Goal: Information Seeking & Learning: Learn about a topic

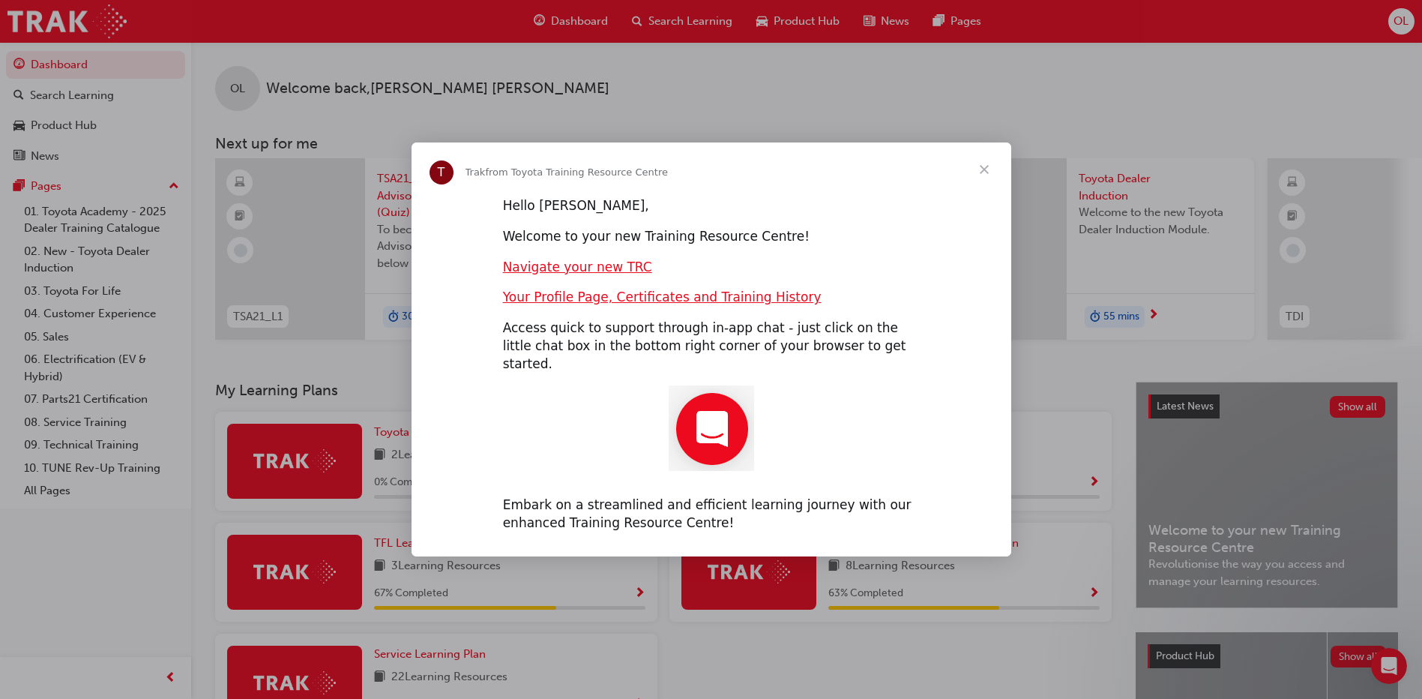
click at [983, 178] on span "Close" at bounding box center [984, 169] width 54 height 54
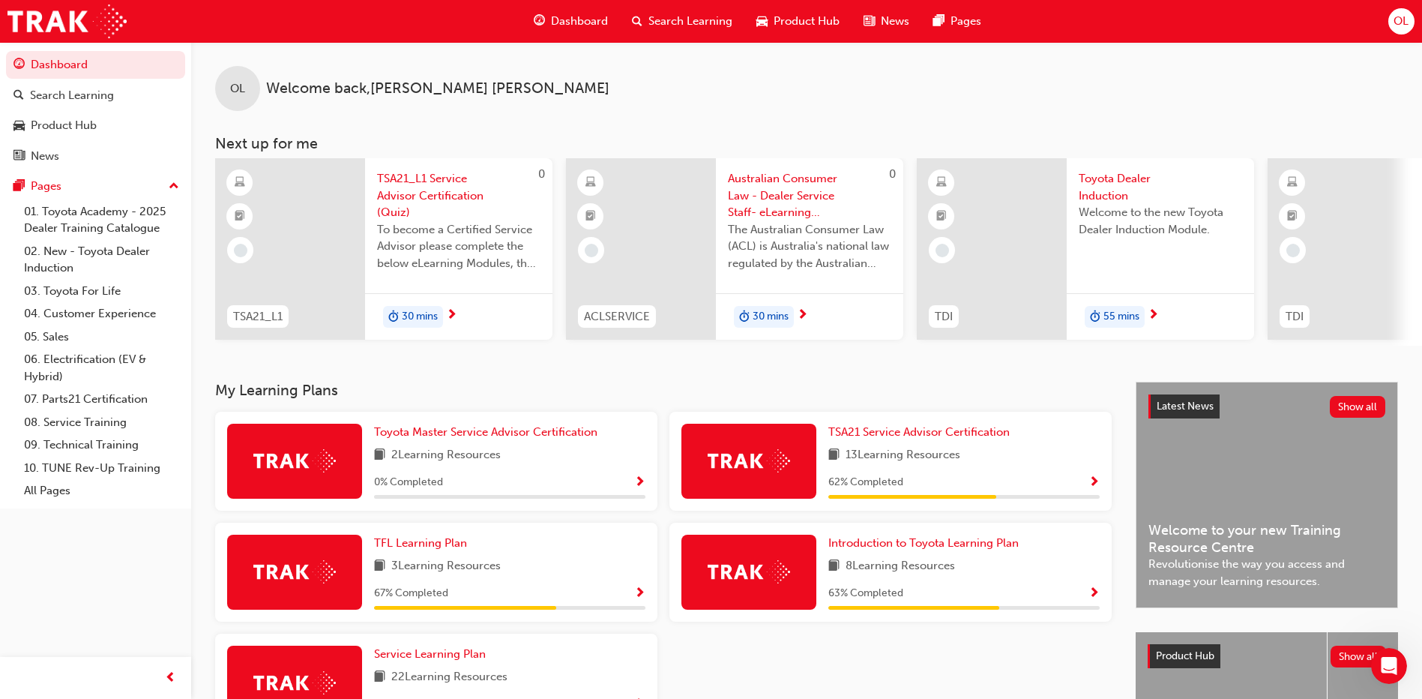
click at [1413, 28] on button "OL" at bounding box center [1401, 21] width 26 height 26
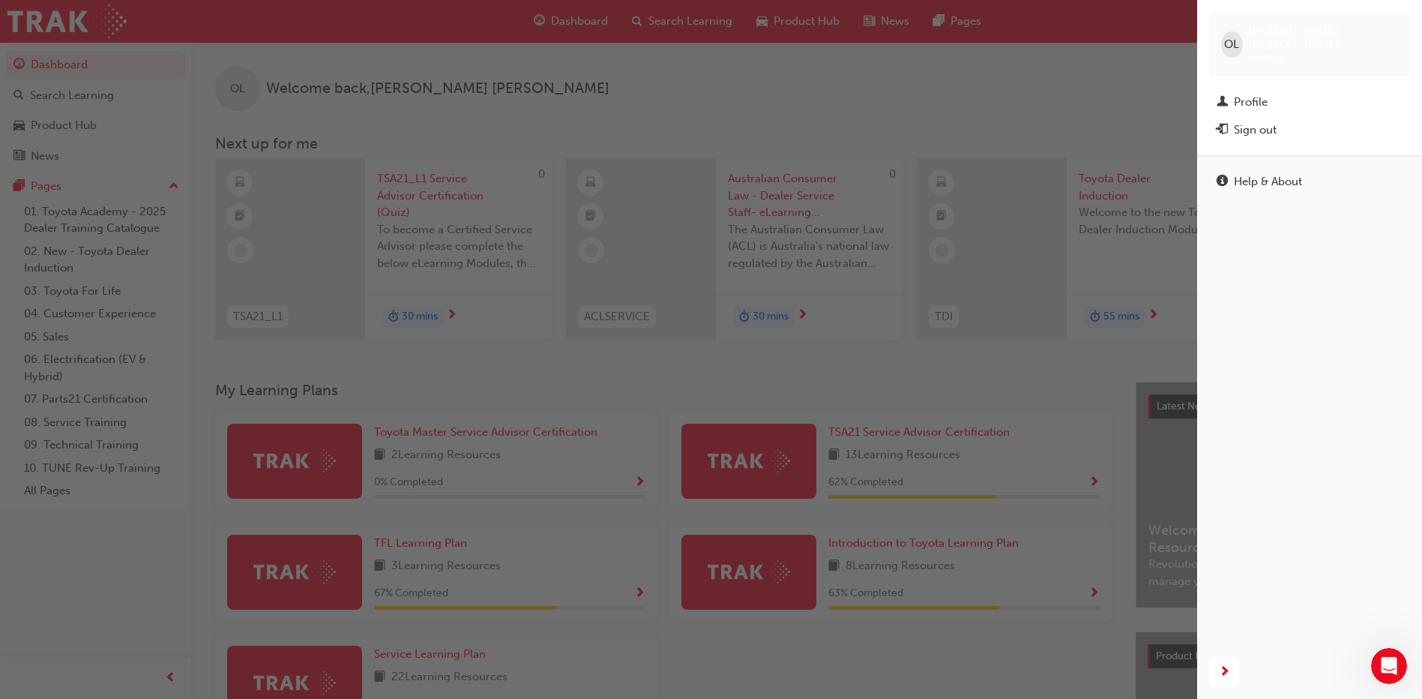
click at [1138, 62] on div "button" at bounding box center [598, 349] width 1197 height 699
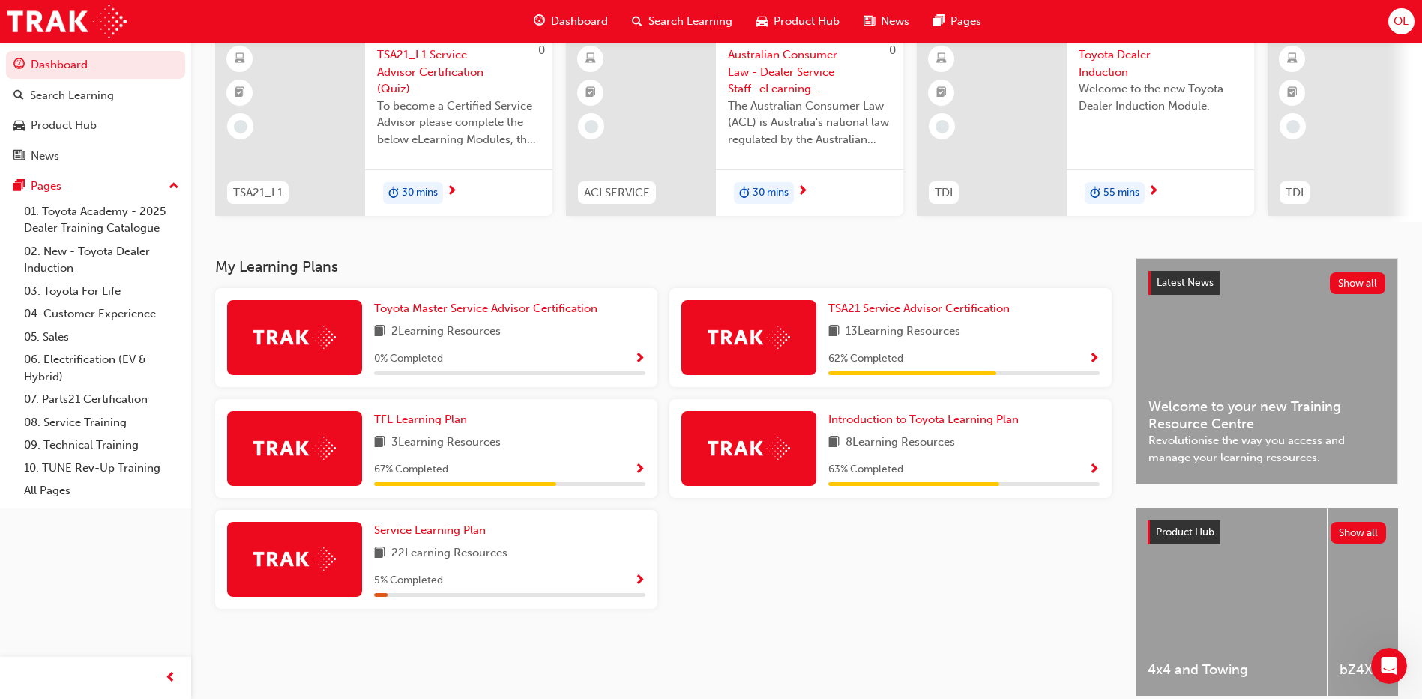
scroll to position [150, 0]
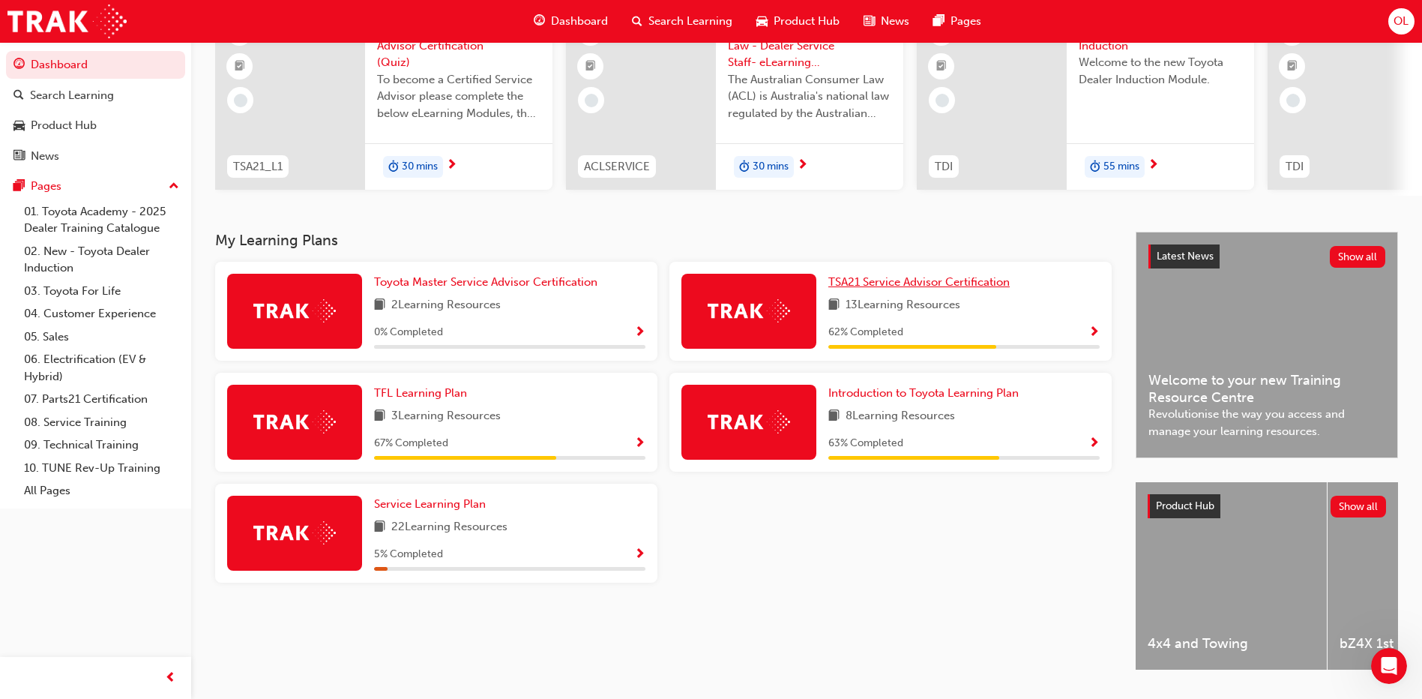
click at [855, 289] on span "TSA21 Service Advisor Certification" at bounding box center [918, 281] width 181 height 13
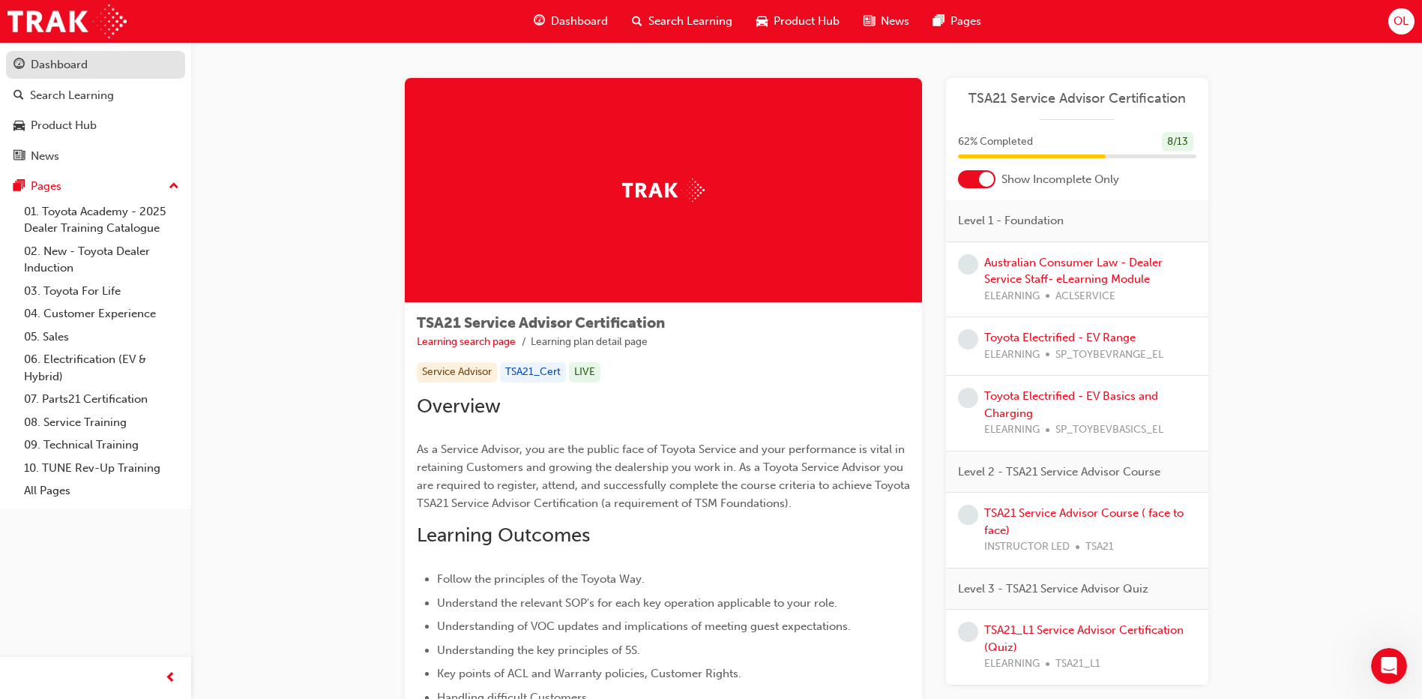
click at [45, 73] on div "Dashboard" at bounding box center [59, 64] width 57 height 17
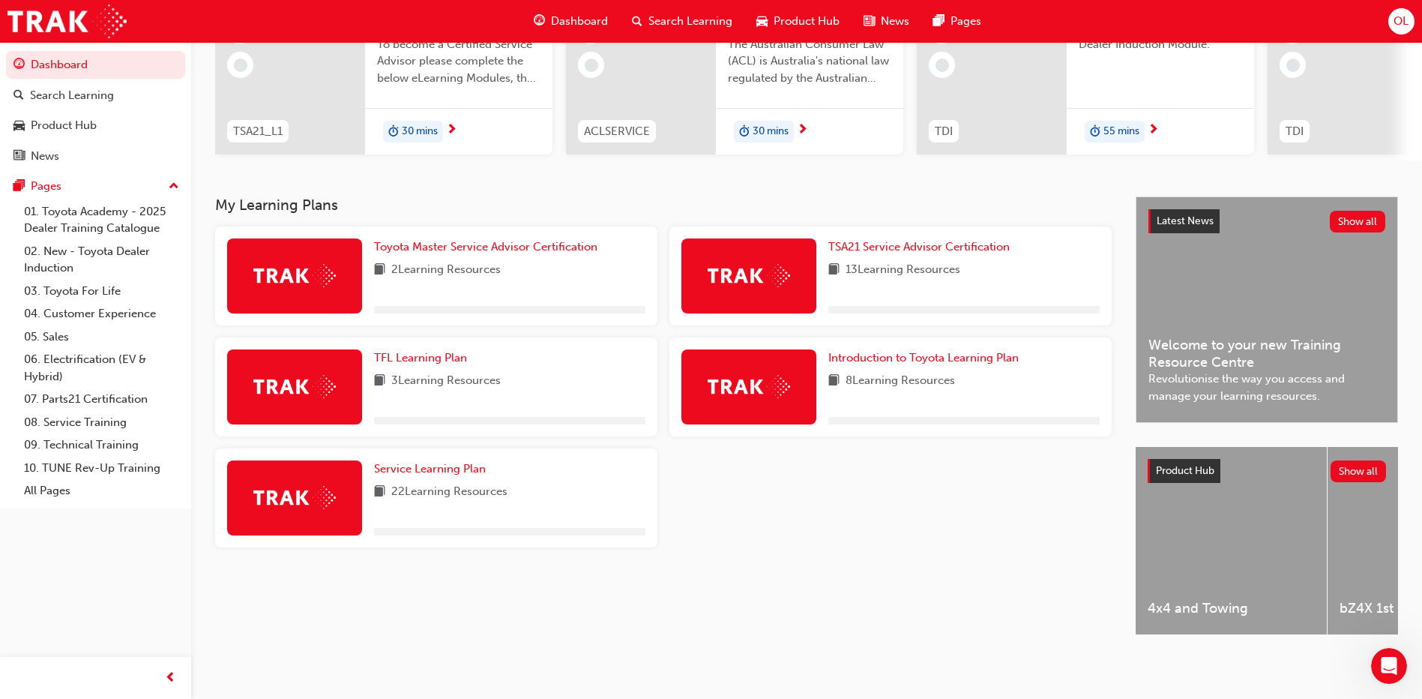
scroll to position [197, 0]
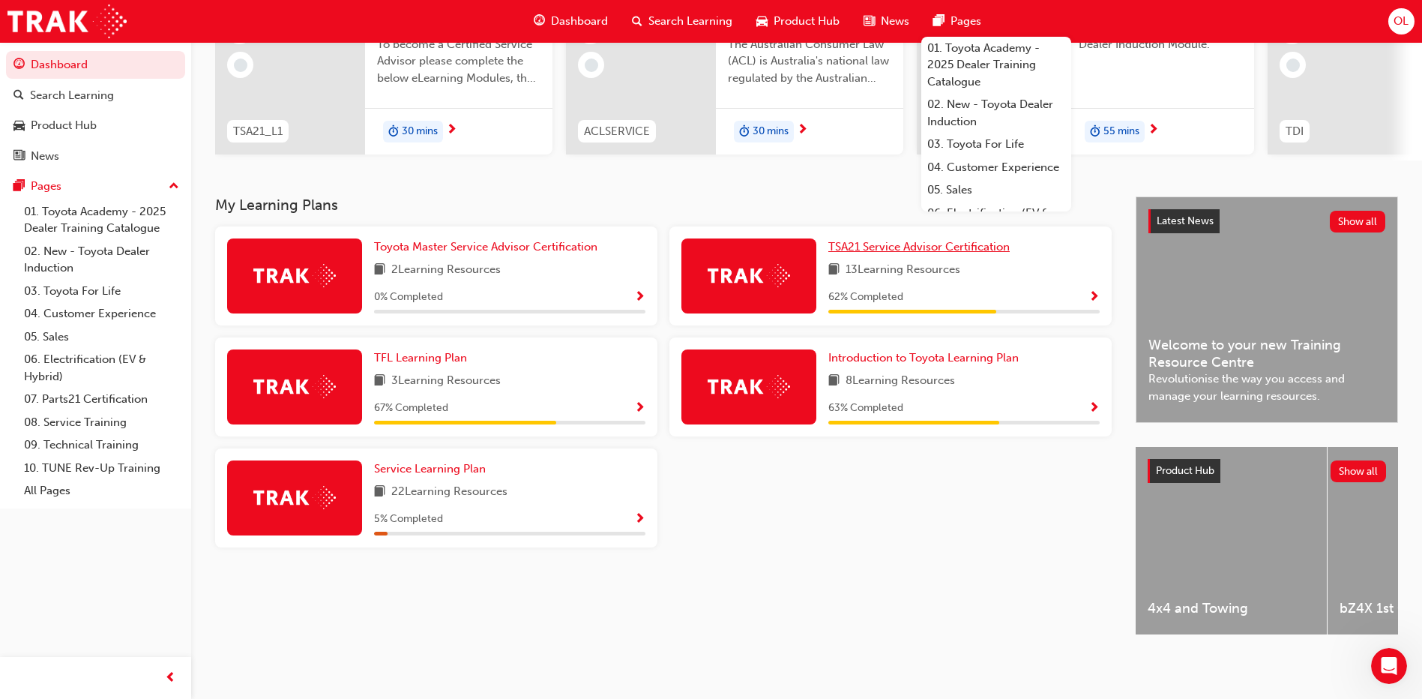
click at [988, 245] on span "TSA21 Service Advisor Certification" at bounding box center [918, 246] width 181 height 13
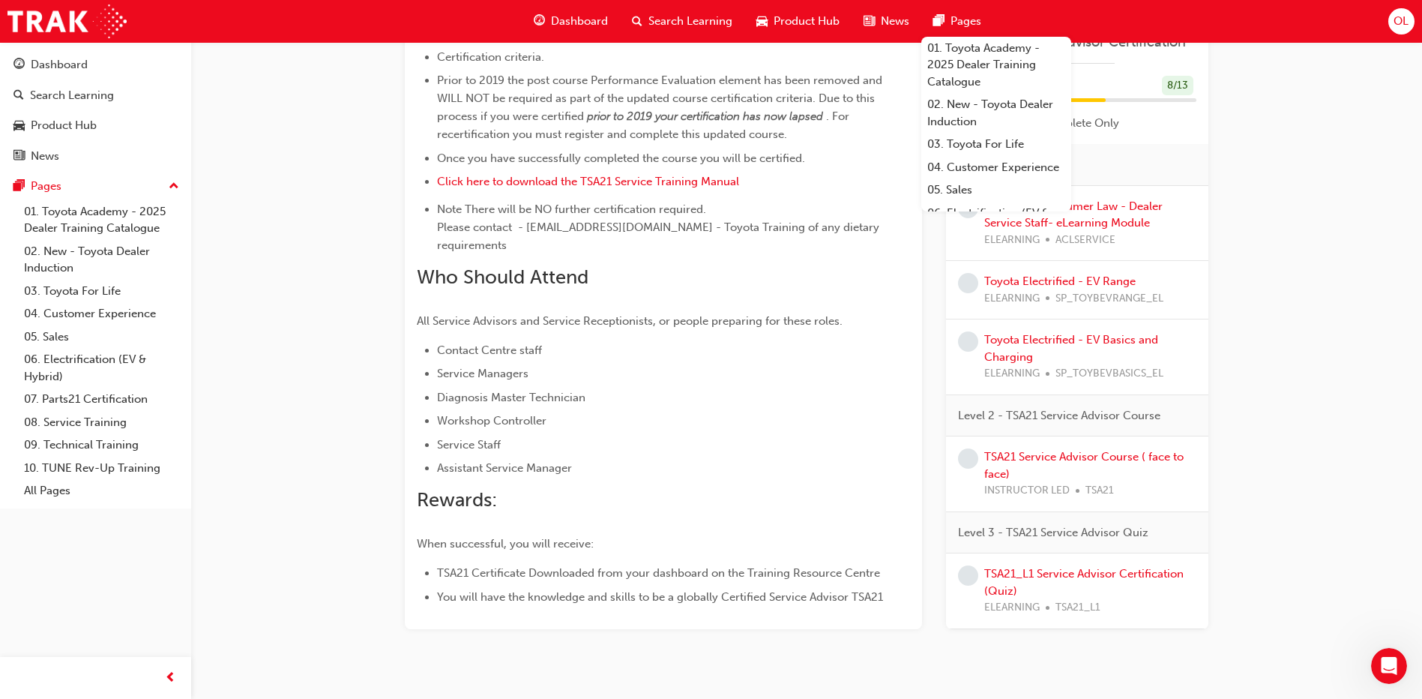
scroll to position [756, 0]
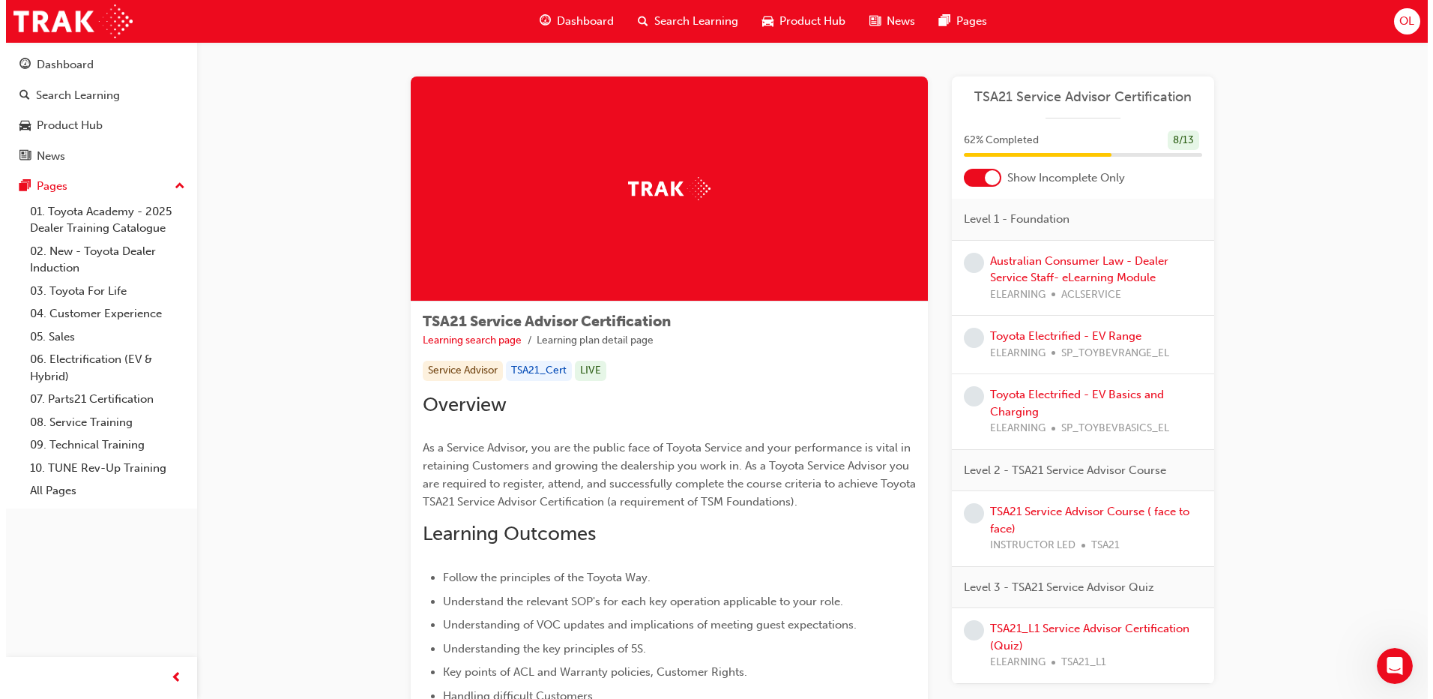
scroll to position [0, 0]
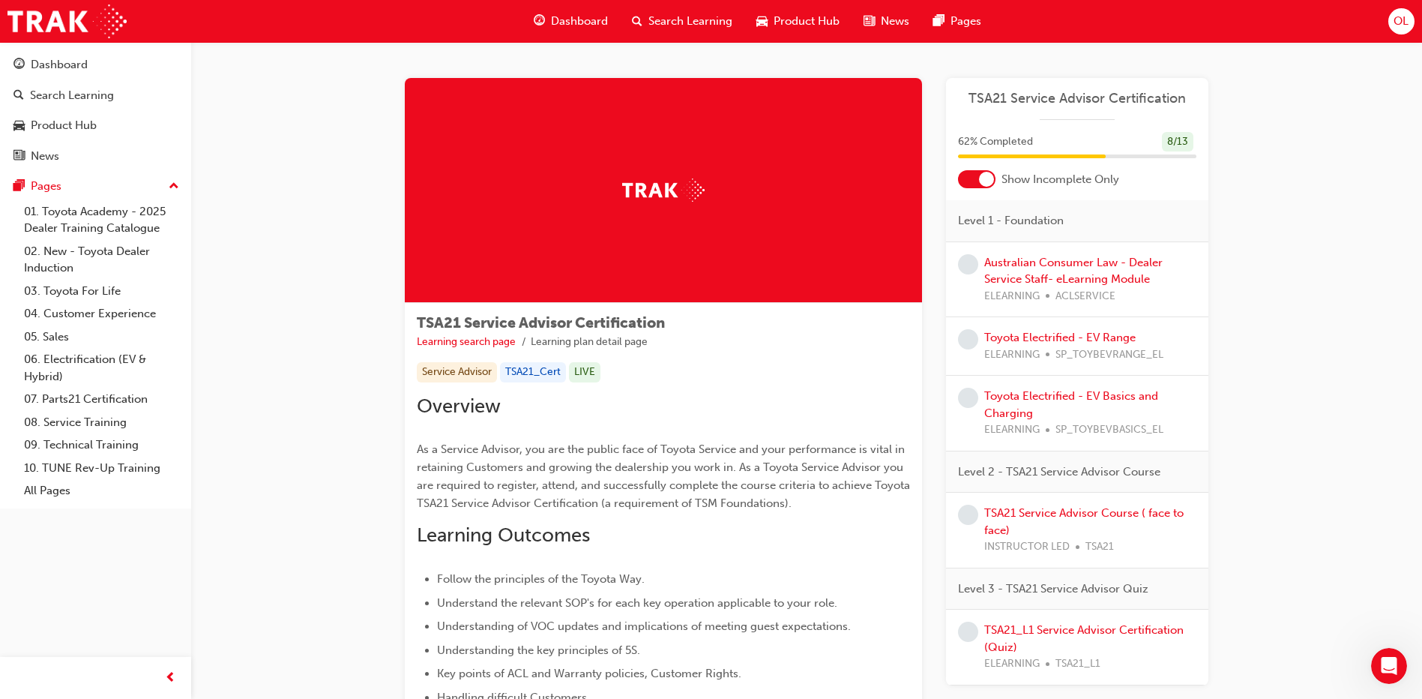
click at [984, 182] on div at bounding box center [986, 179] width 15 height 15
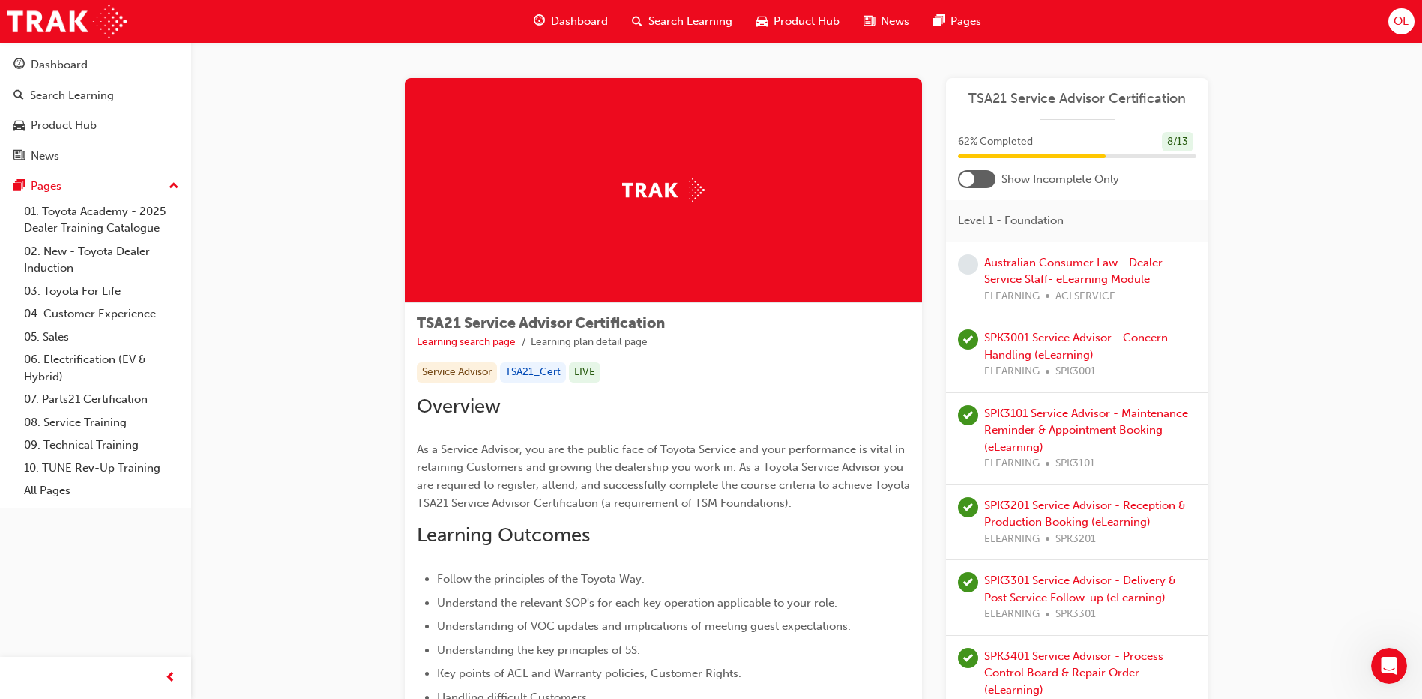
click at [984, 182] on div at bounding box center [976, 179] width 37 height 18
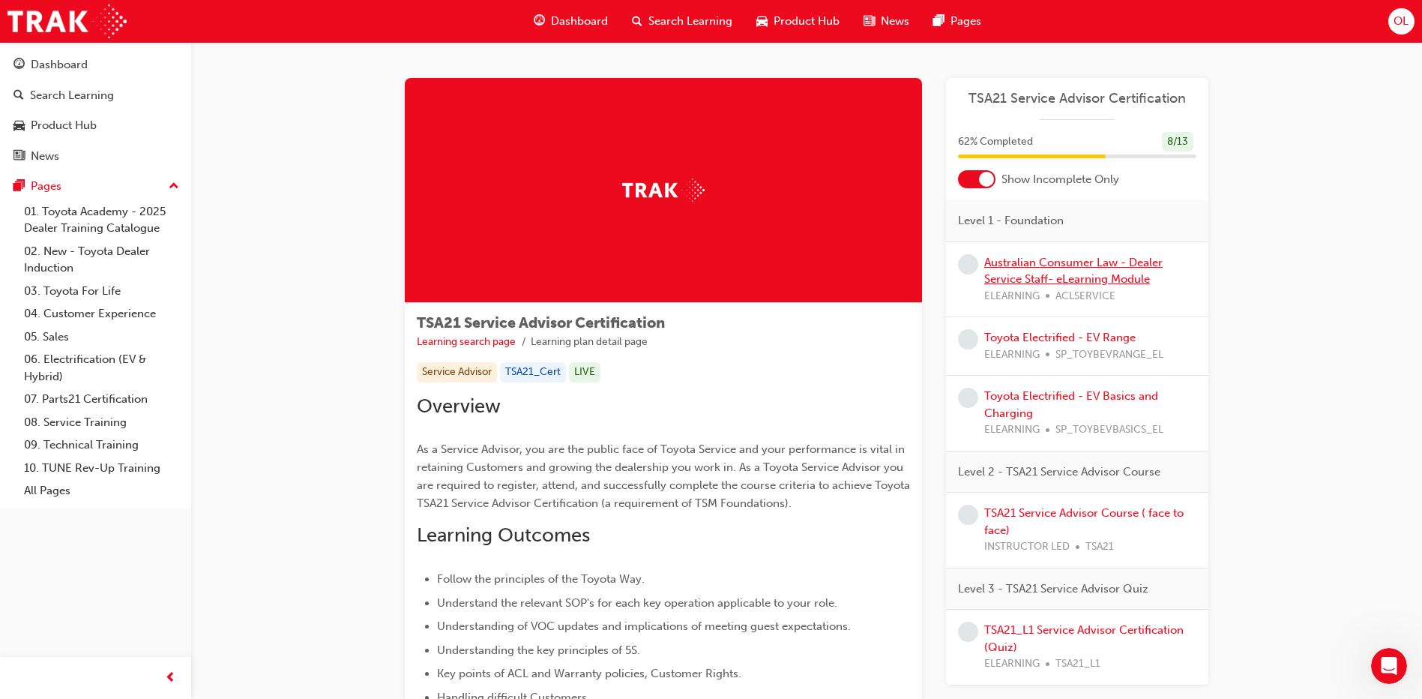
click at [1052, 277] on link "Australian Consumer Law - Dealer Service Staff- eLearning Module" at bounding box center [1073, 271] width 178 height 31
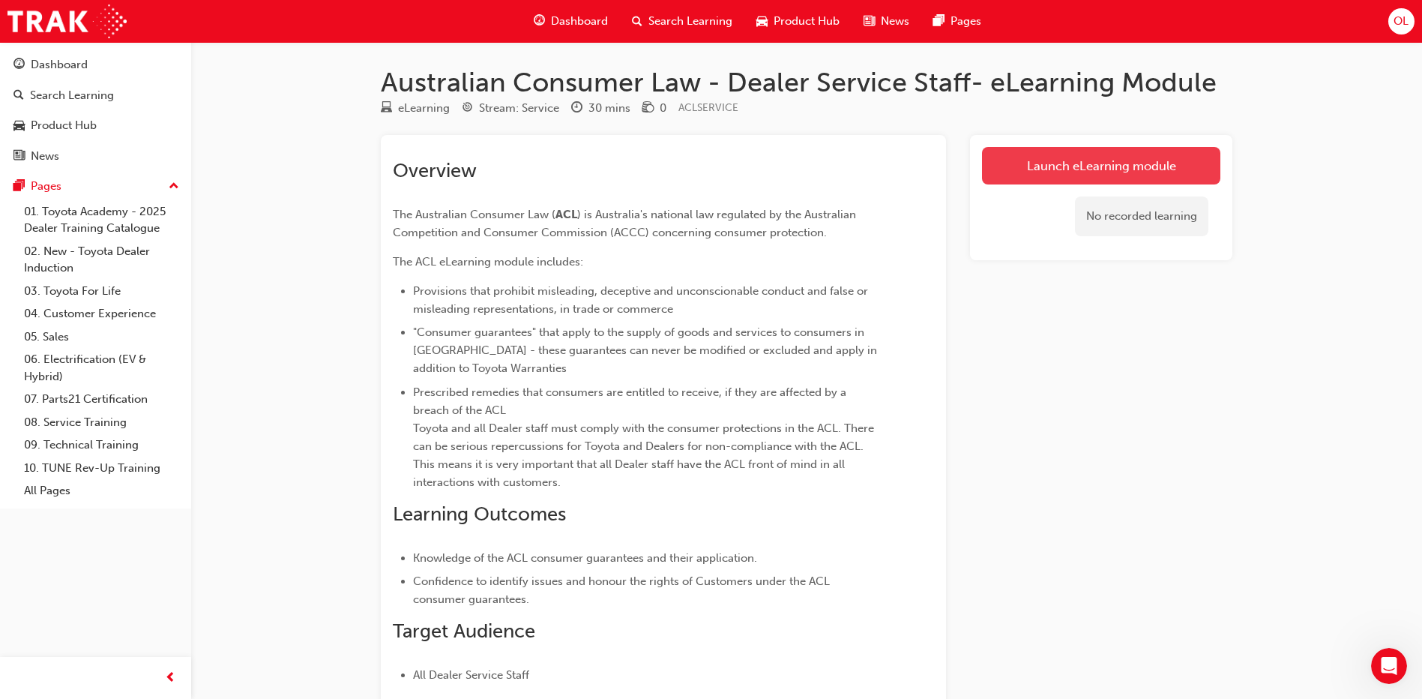
click at [1074, 166] on link "Launch eLearning module" at bounding box center [1101, 165] width 238 height 37
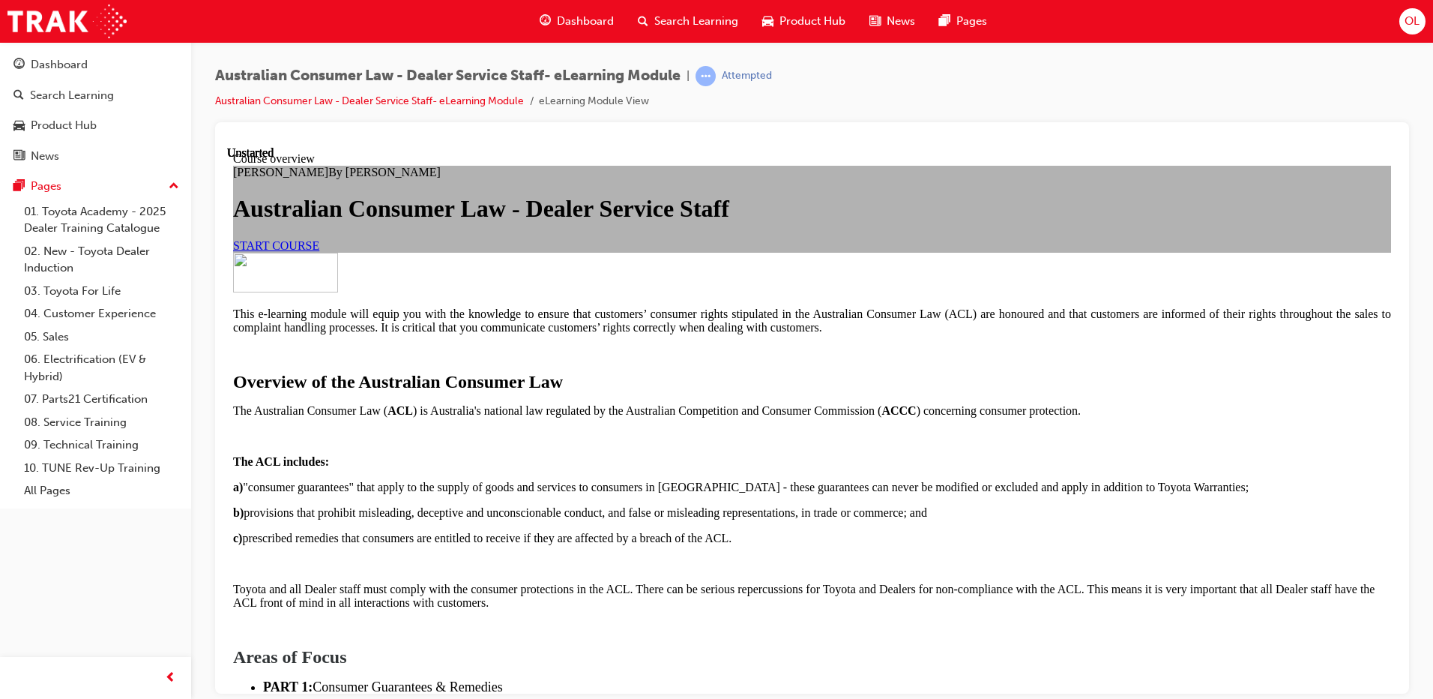
scroll to position [158, 0]
click at [319, 251] on link "START COURSE" at bounding box center [276, 244] width 86 height 13
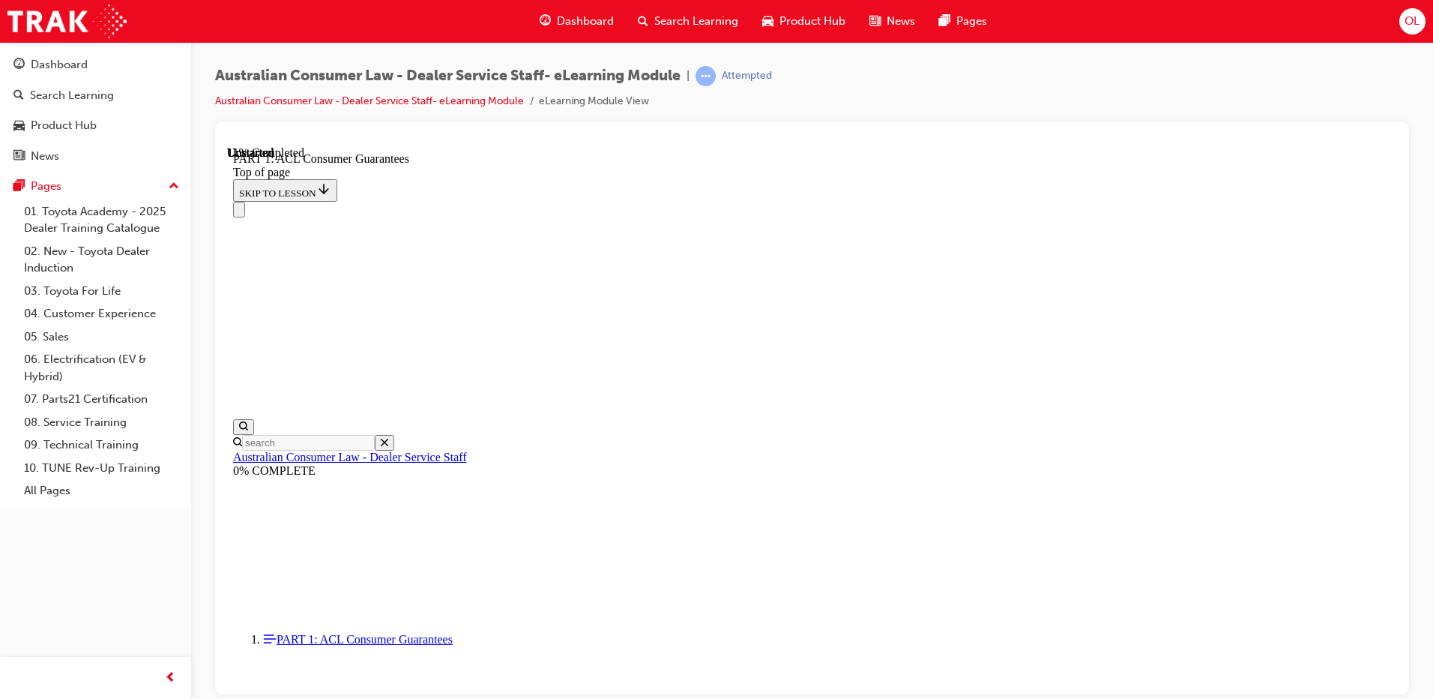
scroll to position [2370, 0]
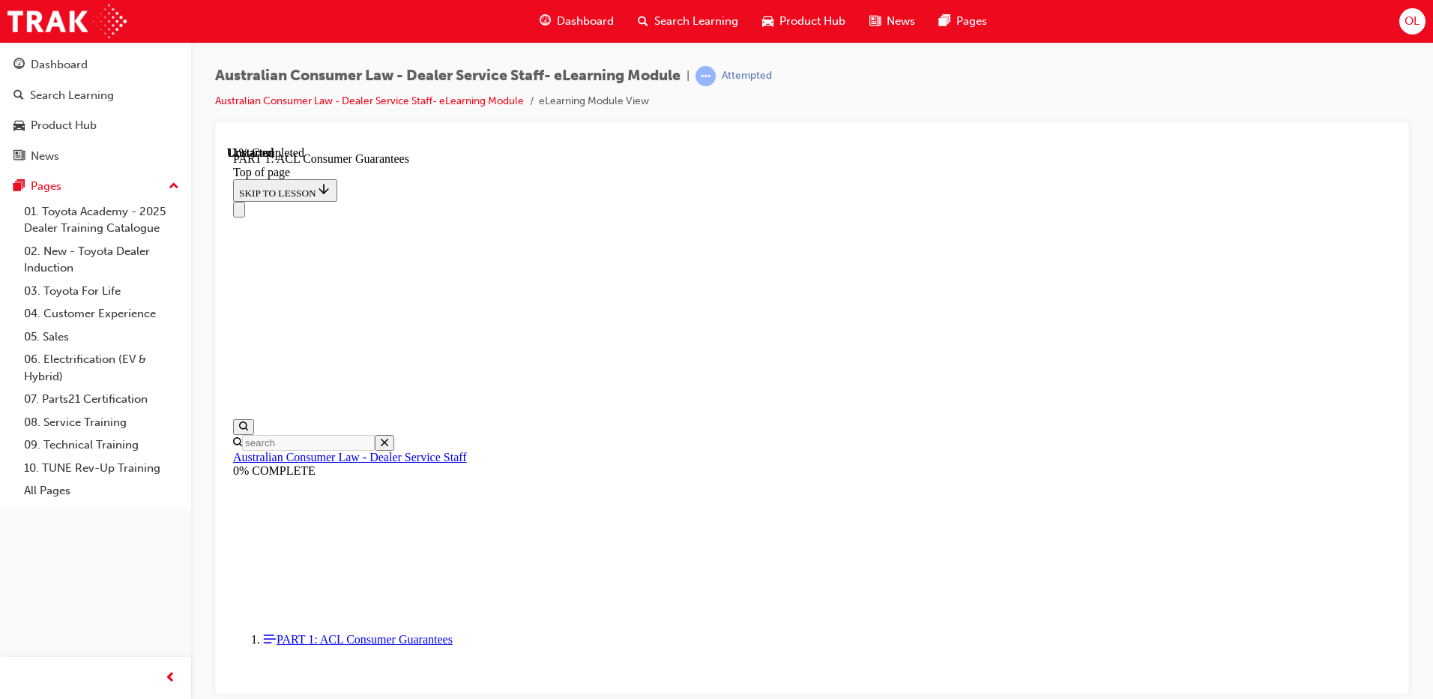
scroll to position [2346, 0]
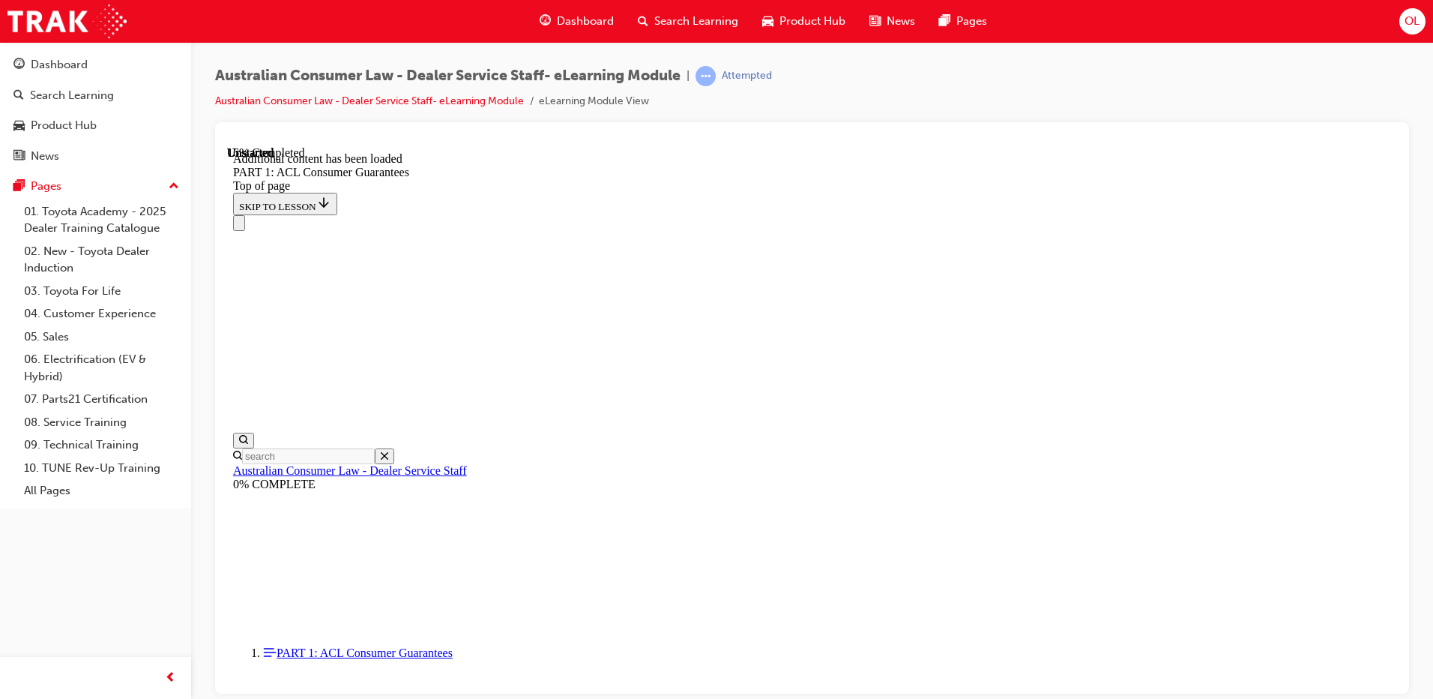
scroll to position [2864, 0]
